Goal: Check status: Check status

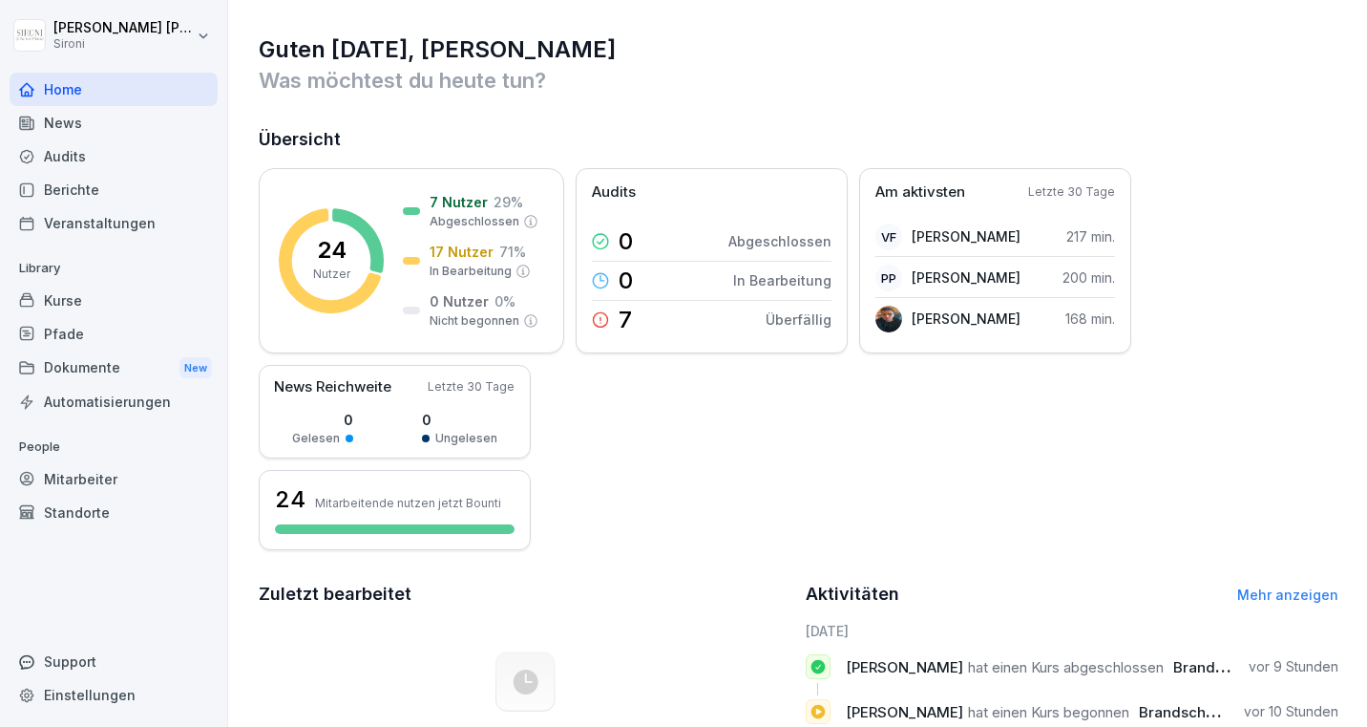
click at [81, 303] on div "Kurse" at bounding box center [114, 300] width 208 height 33
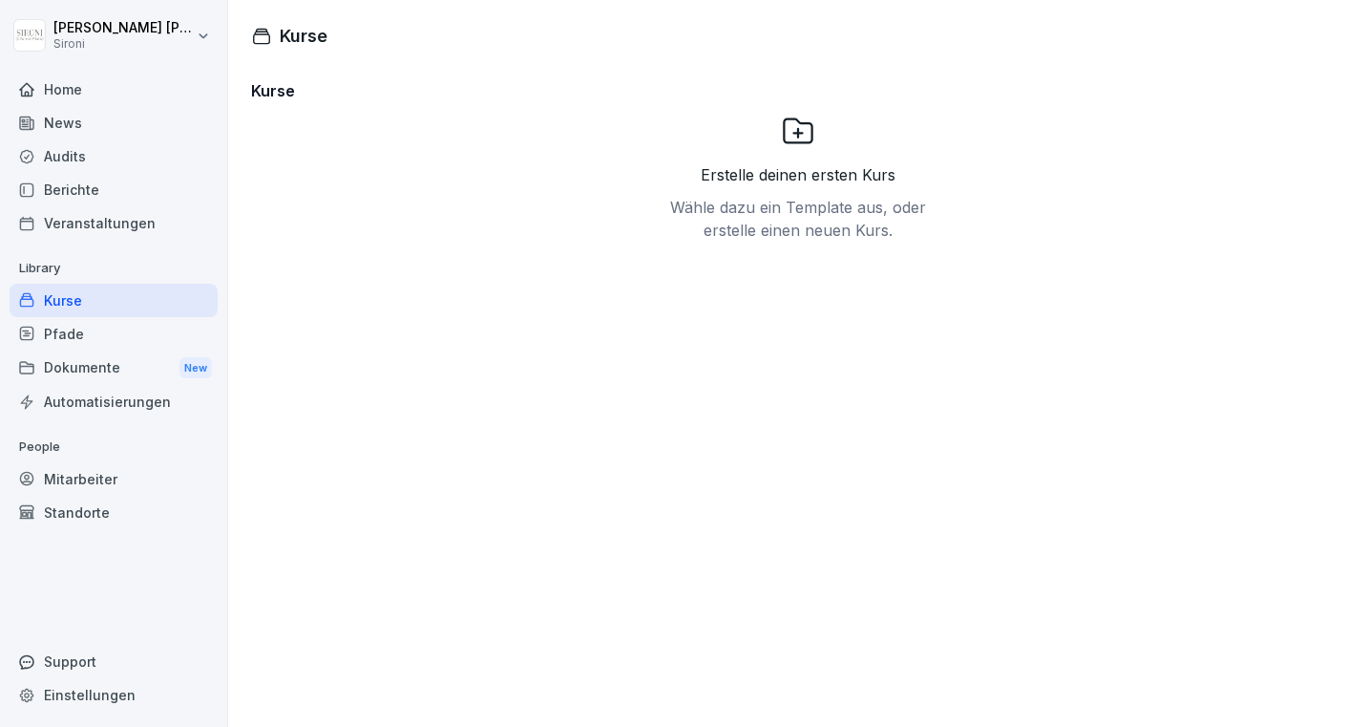
click at [122, 476] on div "Mitarbeiter" at bounding box center [114, 478] width 208 height 33
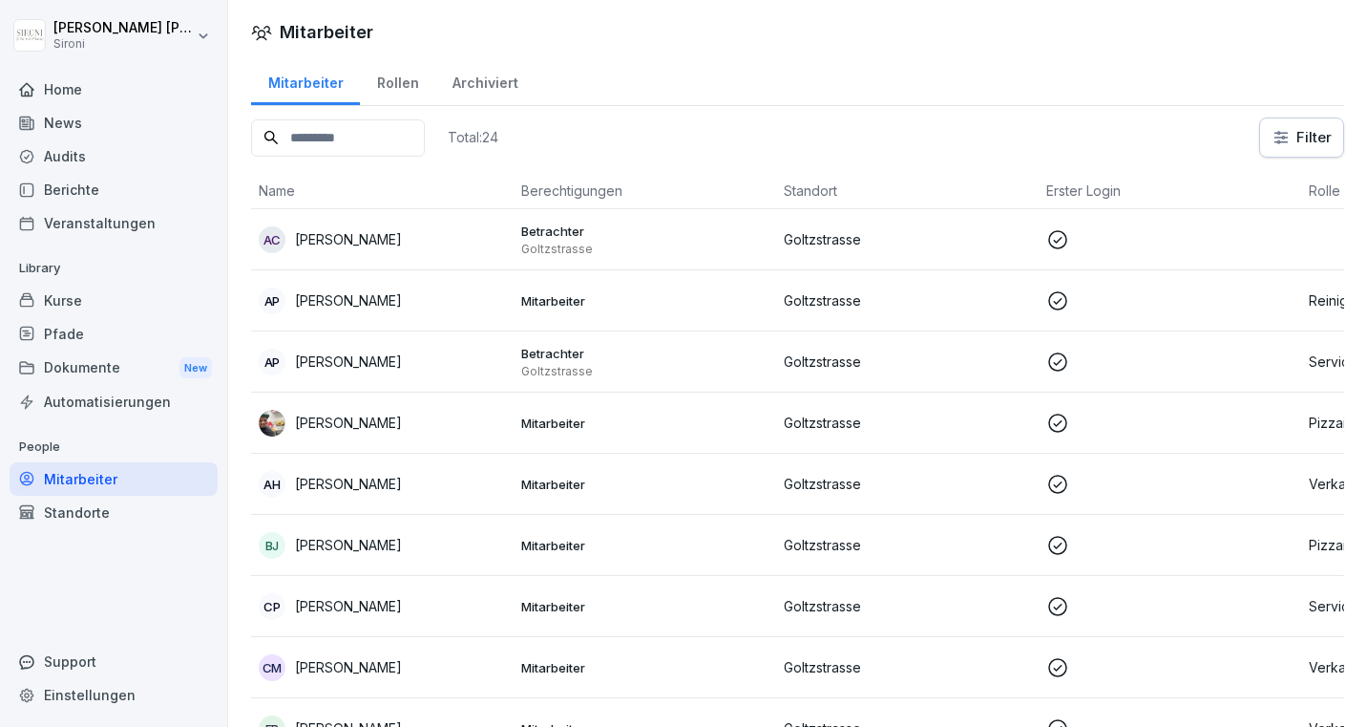
click at [427, 475] on div "AH [PERSON_NAME]" at bounding box center [382, 484] width 247 height 27
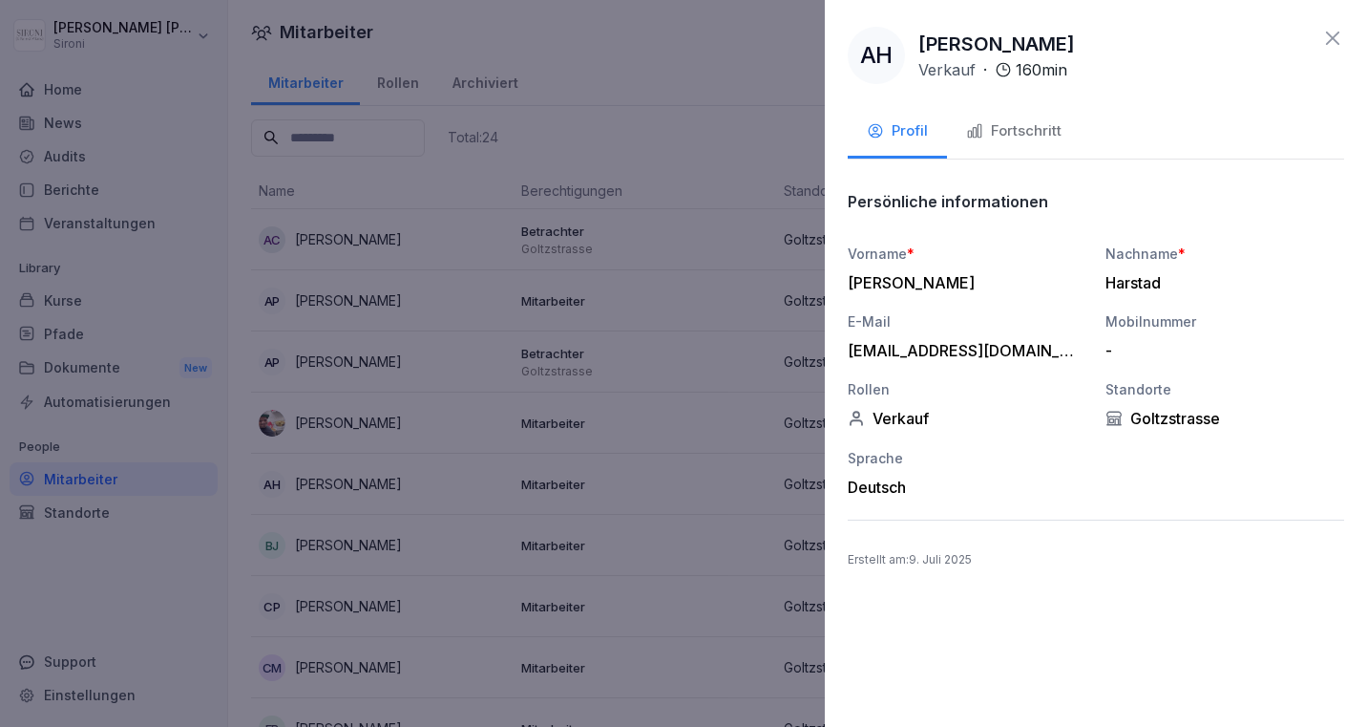
click at [1020, 130] on div "Fortschritt" at bounding box center [1013, 131] width 95 height 22
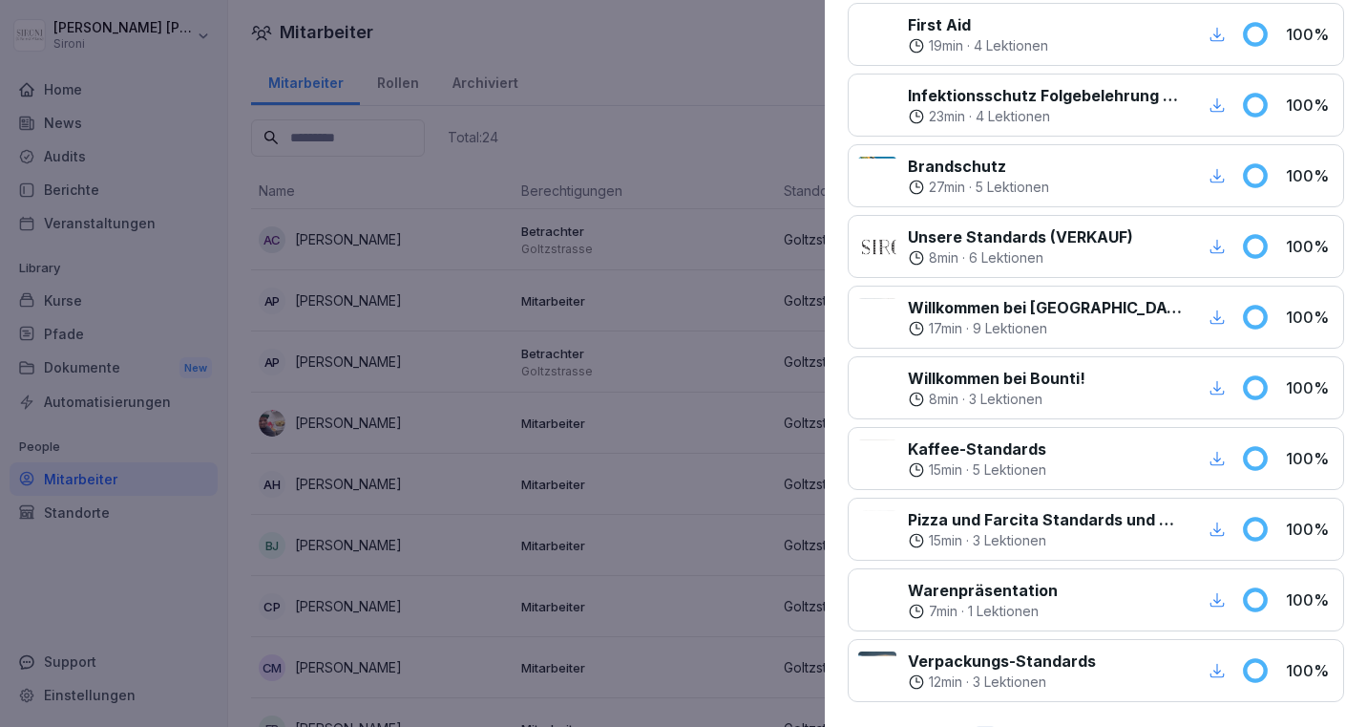
scroll to position [874, 0]
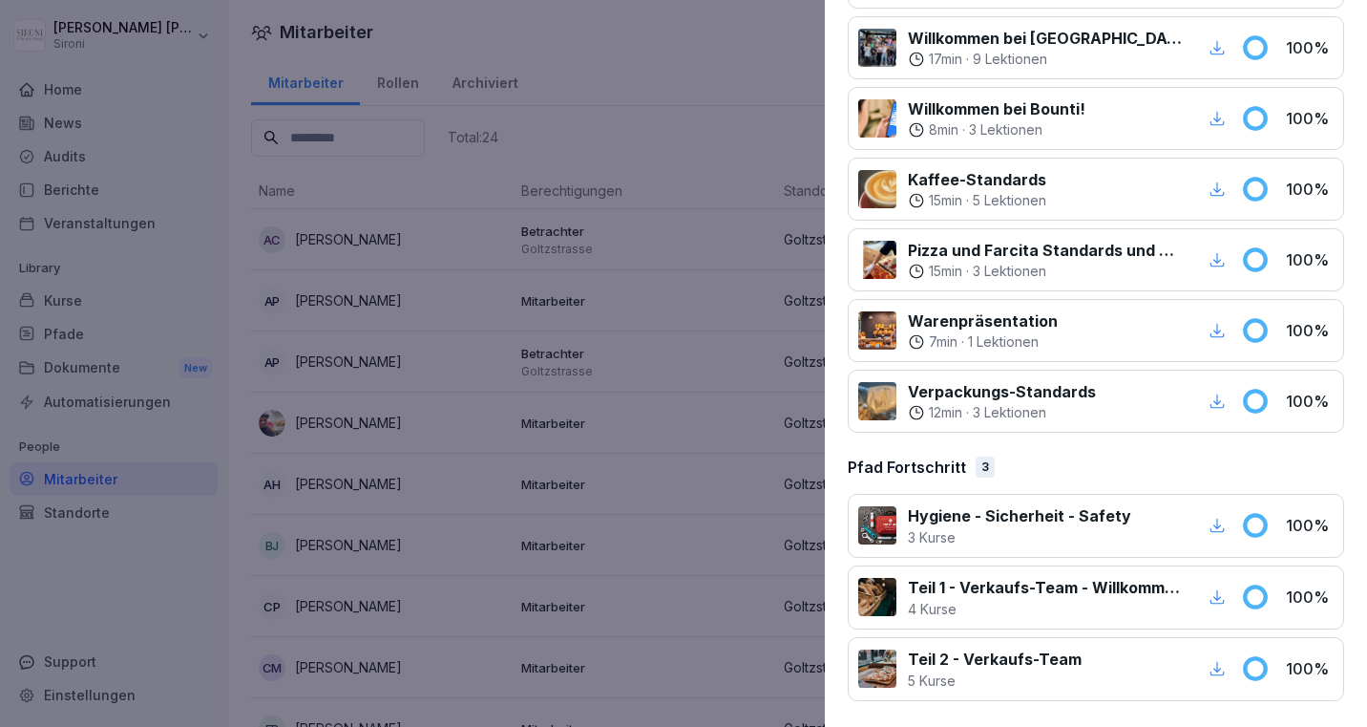
click at [1071, 56] on div "17 min · 9 Lektionen" at bounding box center [1045, 59] width 274 height 19
click at [985, 42] on p "Willkommen bei [GEOGRAPHIC_DATA]" at bounding box center [1045, 38] width 274 height 23
click at [964, 37] on p "Willkommen bei [GEOGRAPHIC_DATA]" at bounding box center [1045, 38] width 274 height 23
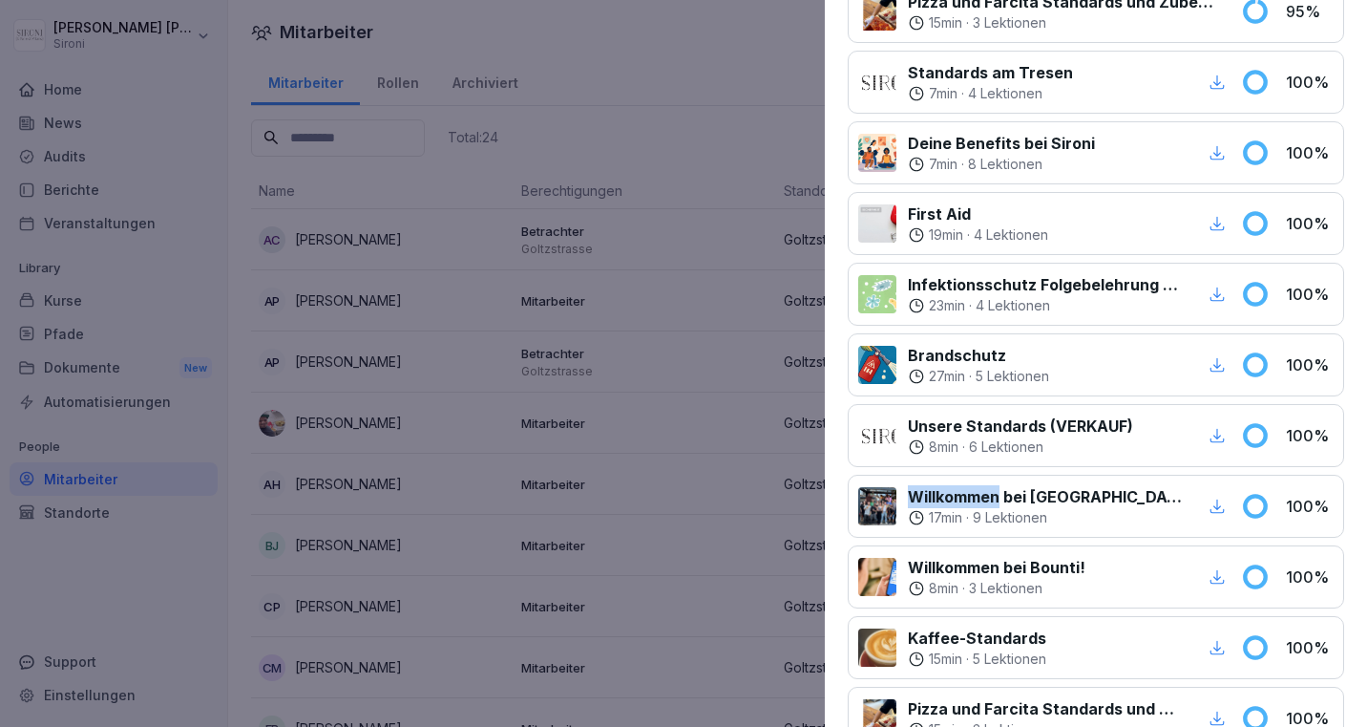
scroll to position [0, 0]
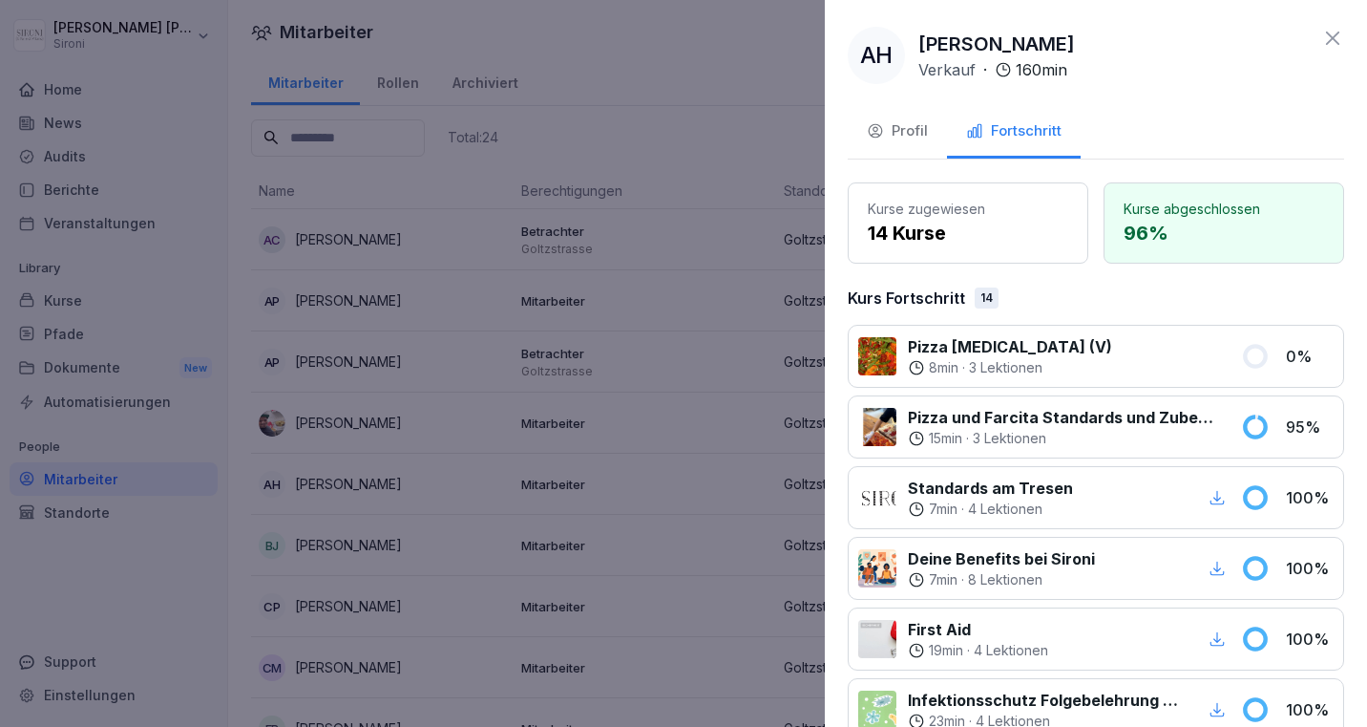
click at [169, 301] on div at bounding box center [683, 363] width 1367 height 727
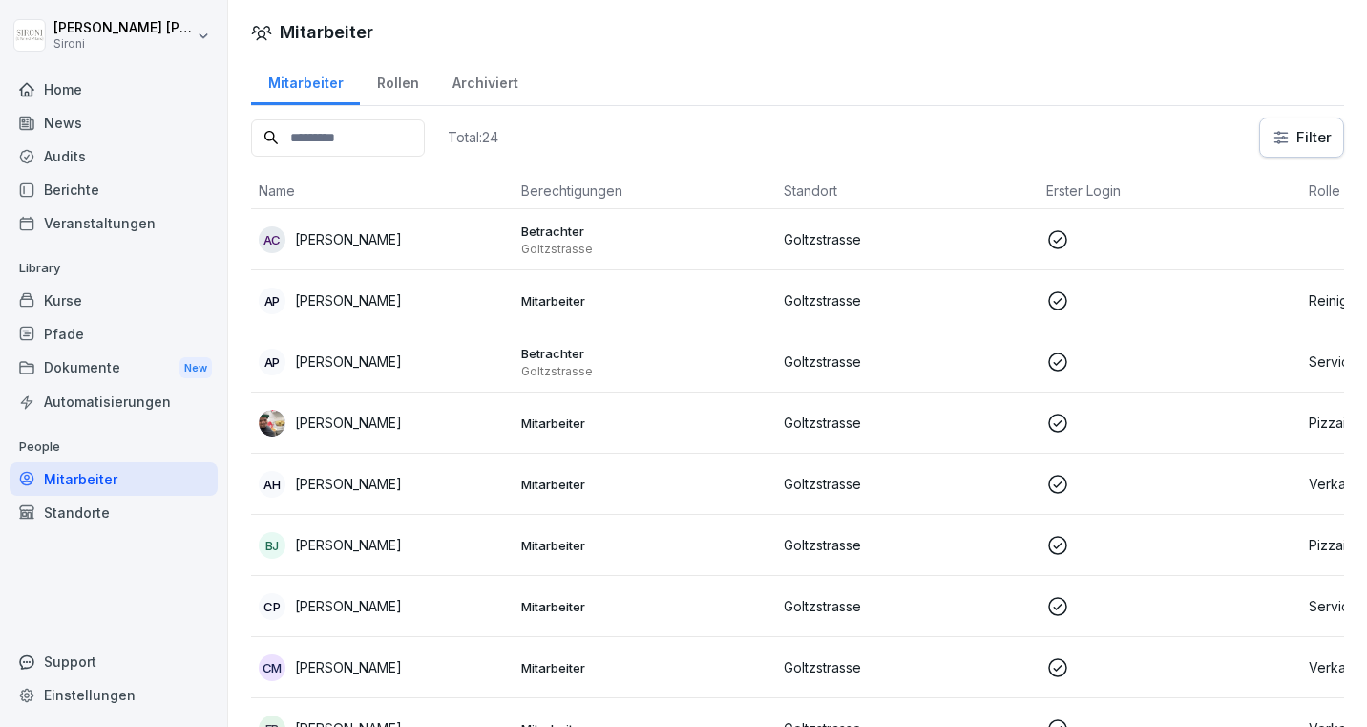
click at [100, 293] on div "Kurse" at bounding box center [114, 300] width 208 height 33
